Goal: Information Seeking & Learning: Learn about a topic

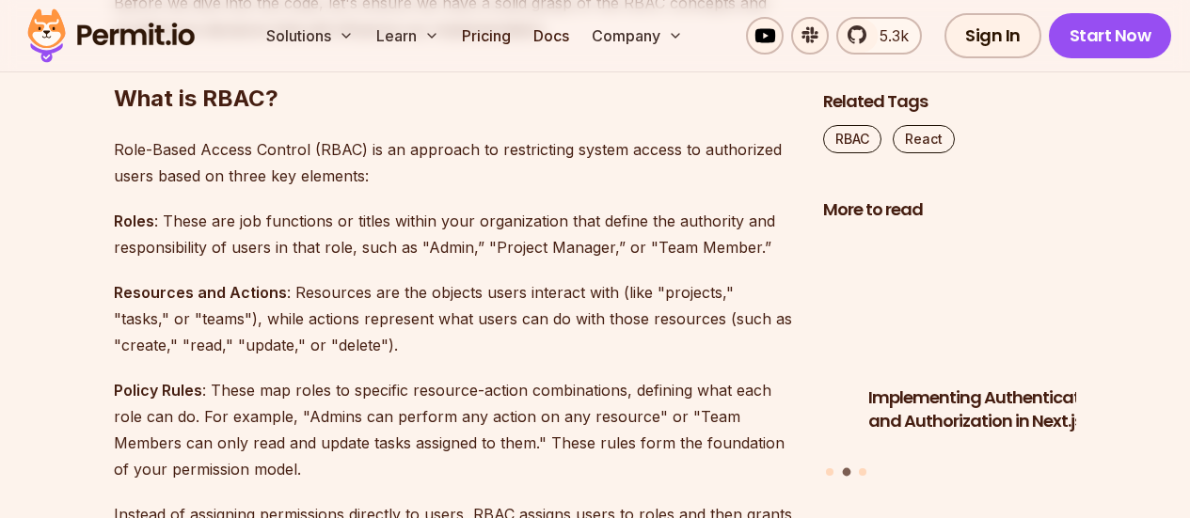
scroll to position [1789, 0]
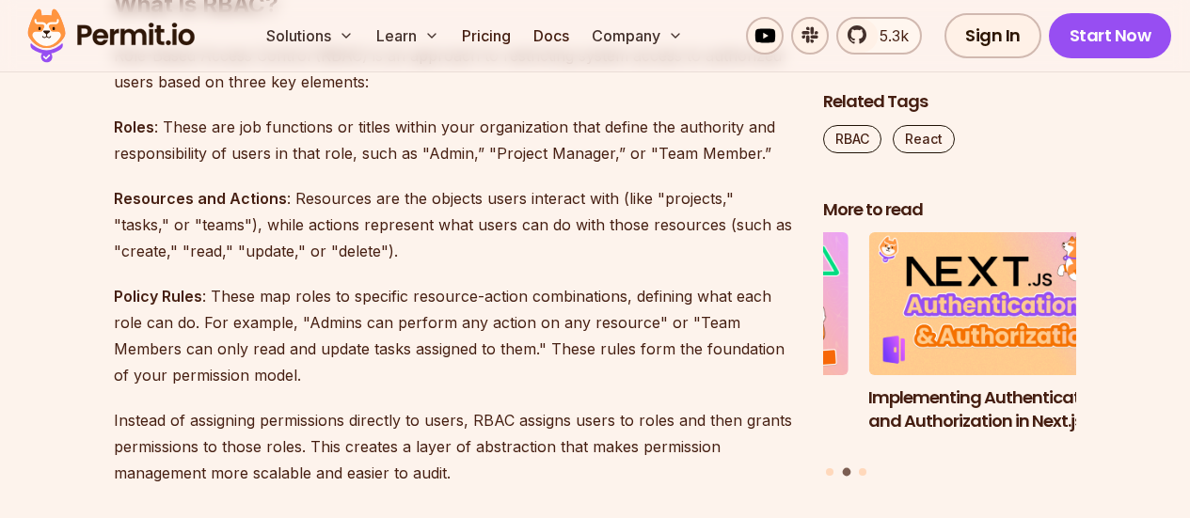
drag, startPoint x: 294, startPoint y: 126, endPoint x: 538, endPoint y: 141, distance: 245.1
click at [541, 141] on p "Roles : These are job functions or titles within your organization that define …" at bounding box center [453, 140] width 679 height 53
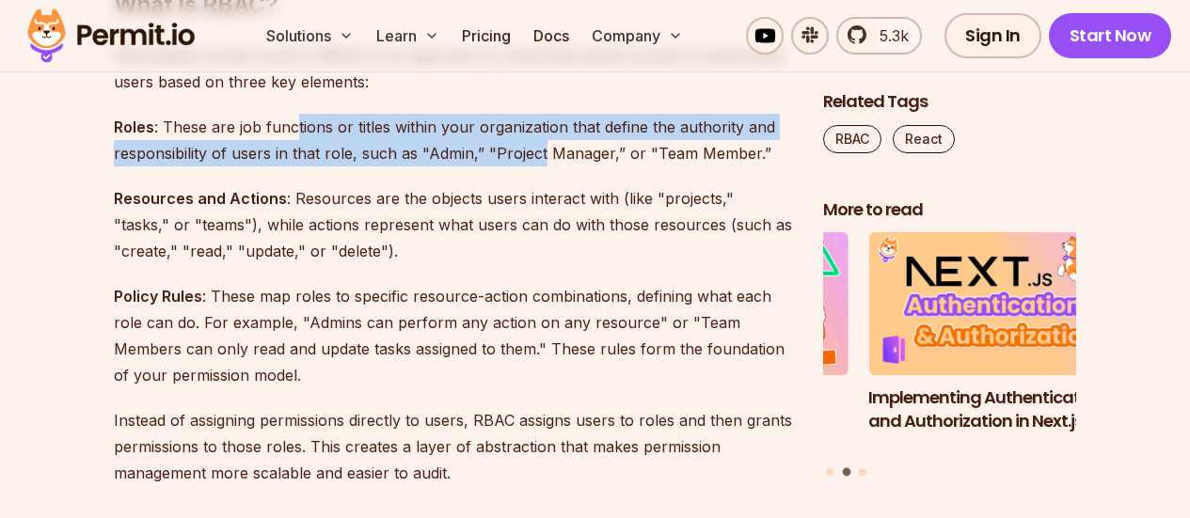
drag, startPoint x: 732, startPoint y: 161, endPoint x: 535, endPoint y: 160, distance: 196.7
click at [526, 160] on p "Roles : These are job functions or titles within your organization that define …" at bounding box center [453, 140] width 679 height 53
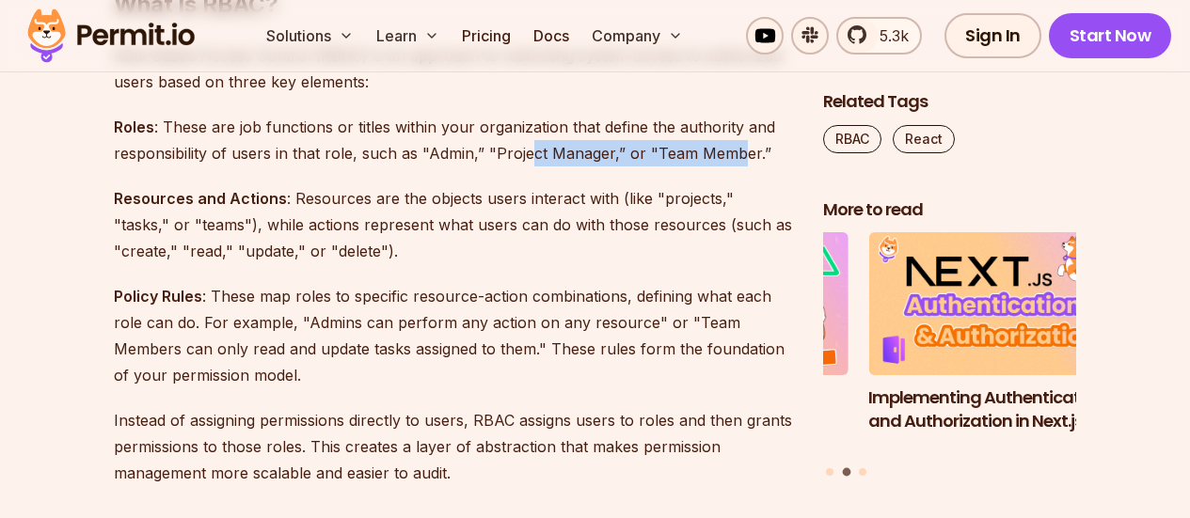
drag, startPoint x: 300, startPoint y: 206, endPoint x: 497, endPoint y: 207, distance: 196.7
click at [457, 205] on p "Resources and Actions : Resources are the objects users interact with (like "pr…" at bounding box center [453, 224] width 679 height 79
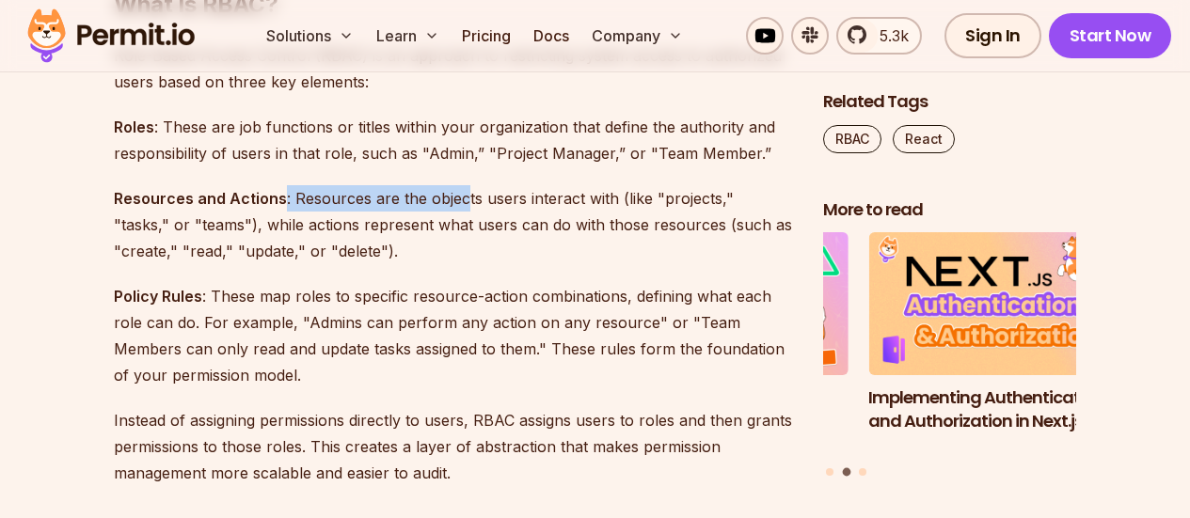
drag, startPoint x: 738, startPoint y: 232, endPoint x: 465, endPoint y: 232, distance: 272.9
click at [423, 231] on p "Resources and Actions : Resources are the objects users interact with (like "pr…" at bounding box center [453, 224] width 679 height 79
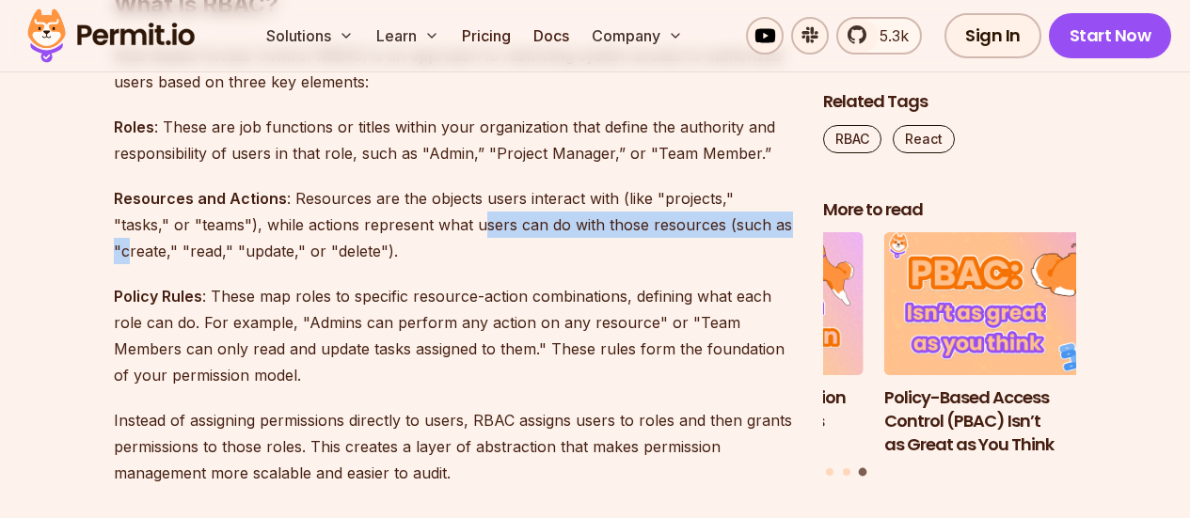
drag, startPoint x: 243, startPoint y: 239, endPoint x: 437, endPoint y: 238, distance: 193.8
click at [504, 237] on p "Resources and Actions : Resources are the objects users interact with (like "pr…" at bounding box center [453, 224] width 679 height 79
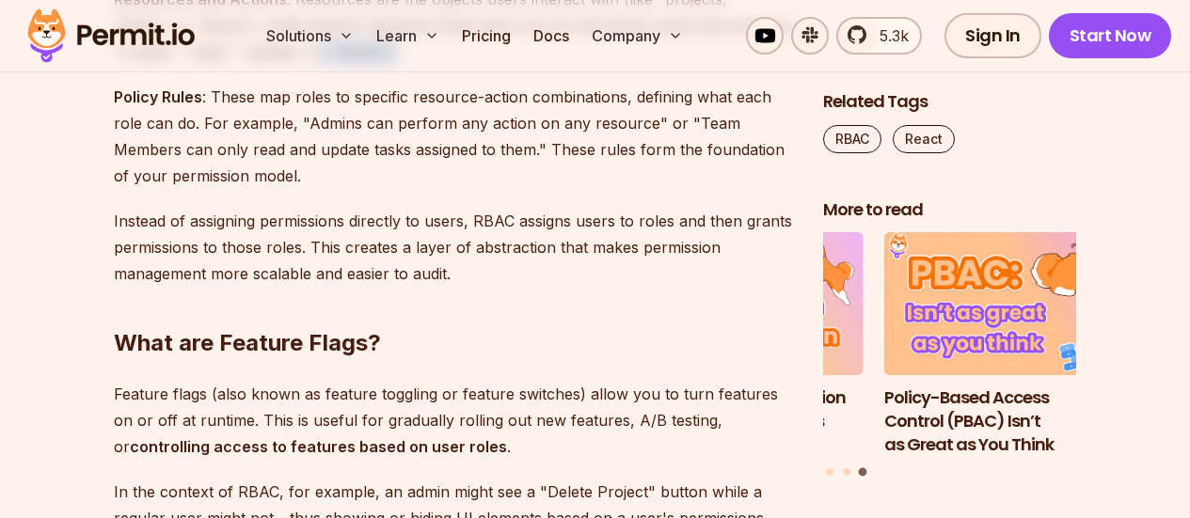
scroll to position [2165, 0]
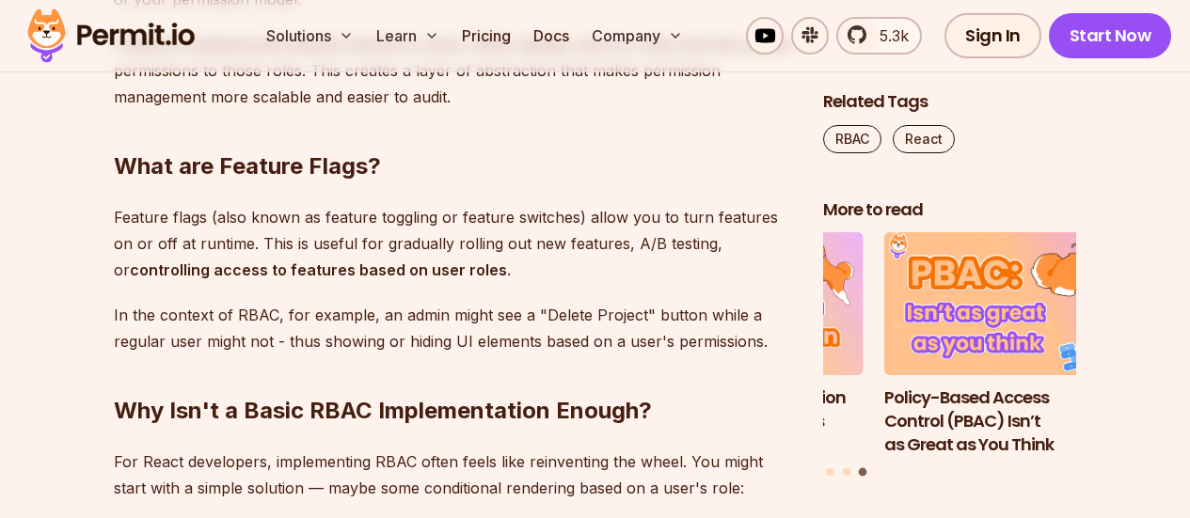
click at [405, 166] on h2 "What are Feature Flags?" at bounding box center [453, 128] width 679 height 105
drag, startPoint x: 748, startPoint y: 245, endPoint x: 732, endPoint y: 268, distance: 28.4
click at [732, 267] on p "Feature flags (also known as feature toggling or feature switches) allow you to…" at bounding box center [453, 243] width 679 height 79
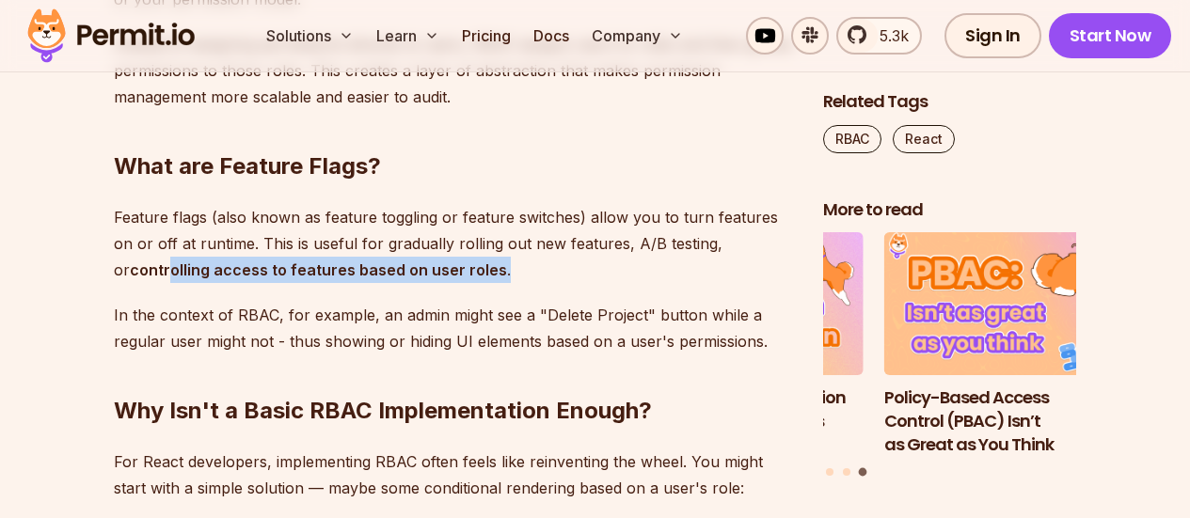
click at [538, 274] on p "Feature flags (also known as feature toggling or feature switches) allow you to…" at bounding box center [453, 243] width 679 height 79
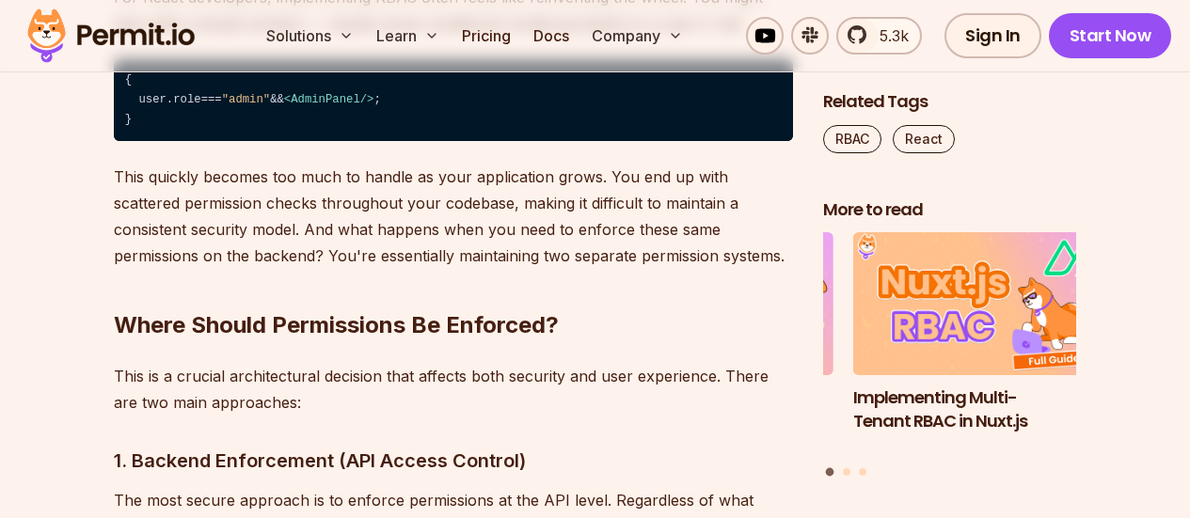
scroll to position [2636, 0]
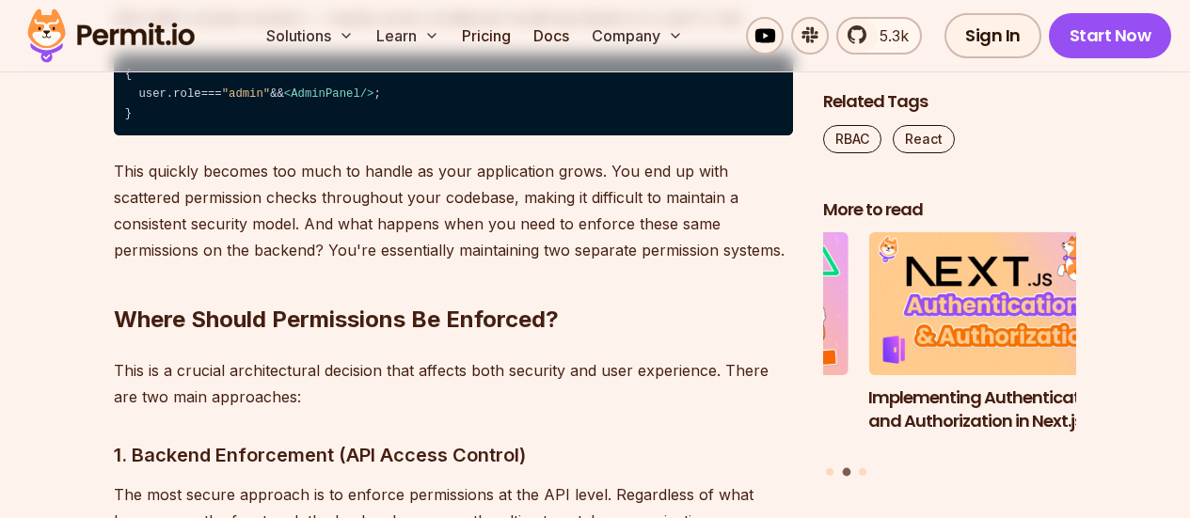
drag, startPoint x: 757, startPoint y: 372, endPoint x: 258, endPoint y: 393, distance: 499.2
click at [258, 393] on p "This is a crucial architectural decision that affects both security and user ex…" at bounding box center [453, 384] width 679 height 53
click at [286, 396] on p "This is a crucial architectural decision that affects both security and user ex…" at bounding box center [453, 384] width 679 height 53
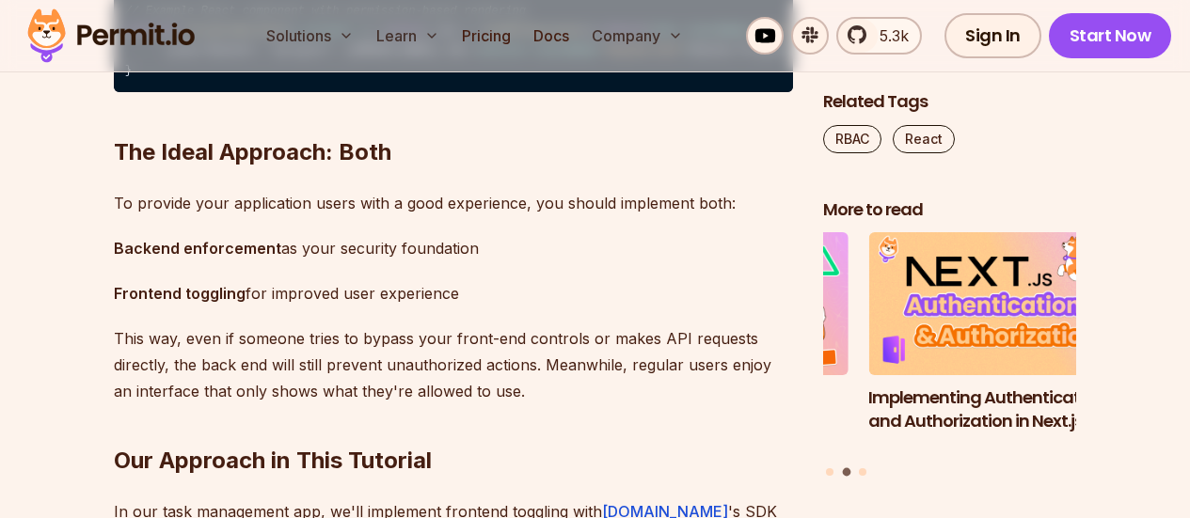
scroll to position [3535, 0]
